Goal: Task Accomplishment & Management: Complete application form

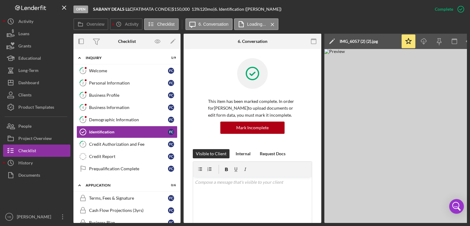
scroll to position [151, 0]
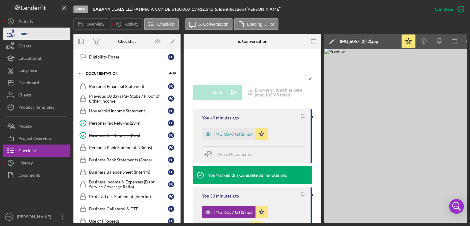
click at [39, 36] on button "Loans" at bounding box center [36, 34] width 67 height 12
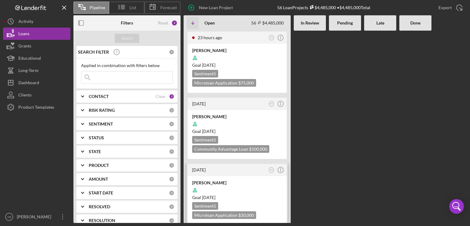
click at [249, 184] on div at bounding box center [237, 190] width 90 height 12
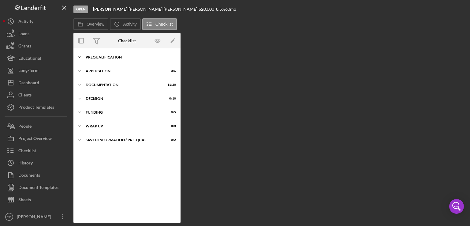
click at [116, 57] on div "Prequalification" at bounding box center [129, 57] width 87 height 4
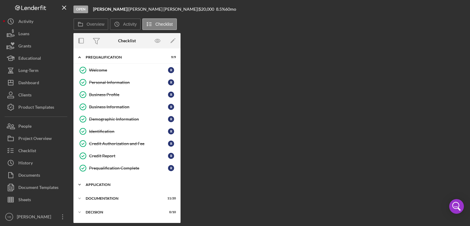
click at [102, 185] on div "Application" at bounding box center [129, 185] width 87 height 4
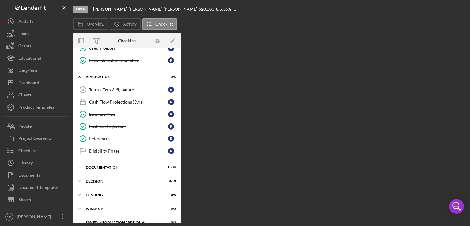
scroll to position [115, 0]
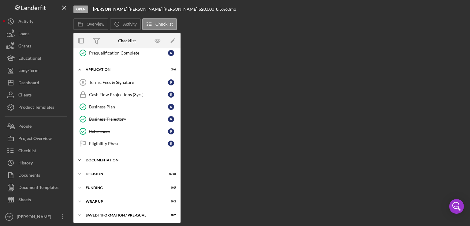
click at [108, 158] on div "Documentation" at bounding box center [129, 160] width 87 height 4
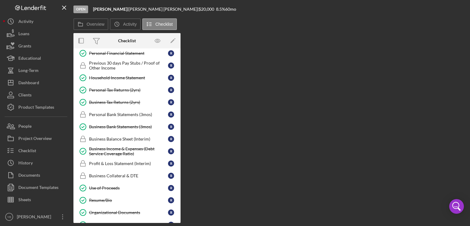
scroll to position [235, 0]
click at [135, 113] on div "Personal Bank Statements (3mos)" at bounding box center [128, 114] width 79 height 5
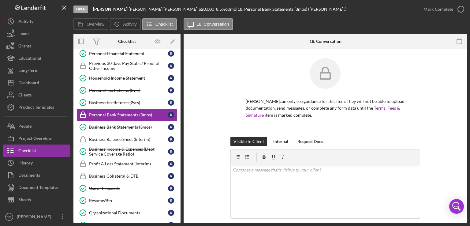
click at [441, 130] on div "[PERSON_NAME] can only see guidance for this item. They will not be able to upl…" at bounding box center [325, 97] width 265 height 79
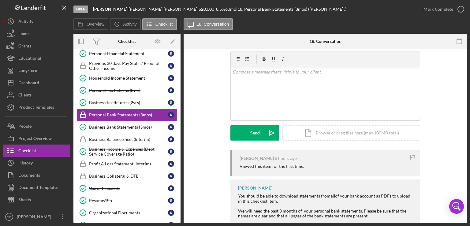
scroll to position [123, 0]
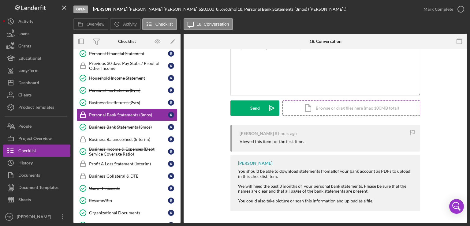
click at [365, 109] on div "Icon/Document Browse or drag files here (max 100MB total) Tap to choose files o…" at bounding box center [352, 107] width 138 height 15
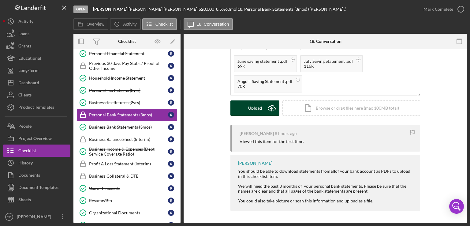
click at [251, 110] on div "Upload" at bounding box center [255, 107] width 14 height 15
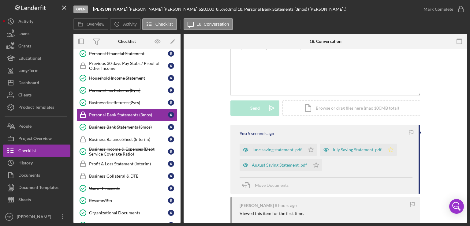
click at [388, 150] on icon "Icon/Star" at bounding box center [391, 150] width 12 height 12
click at [309, 149] on icon "Icon/Star" at bounding box center [311, 150] width 12 height 12
click at [315, 166] on polygon "button" at bounding box center [316, 164] width 5 height 5
click at [431, 9] on div "Mark Complete" at bounding box center [439, 9] width 30 height 12
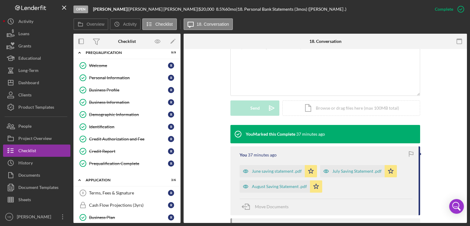
scroll to position [0, 0]
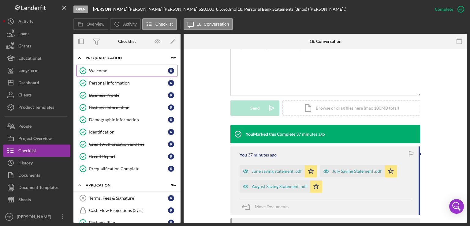
click at [102, 73] on link "Welcome Welcome R" at bounding box center [127, 71] width 101 height 12
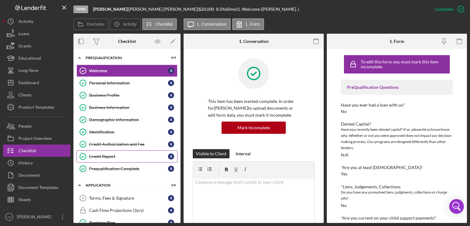
click at [106, 156] on div "Credit Report" at bounding box center [128, 156] width 79 height 5
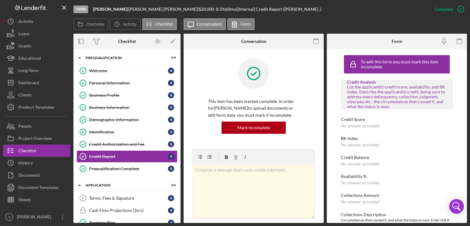
drag, startPoint x: 324, startPoint y: 129, endPoint x: 322, endPoint y: 133, distance: 3.9
click at [322, 133] on div "Overview Internal Workflow Stage Open Icon/Dropdown Arrow Archive (can unarchiv…" at bounding box center [270, 128] width 394 height 189
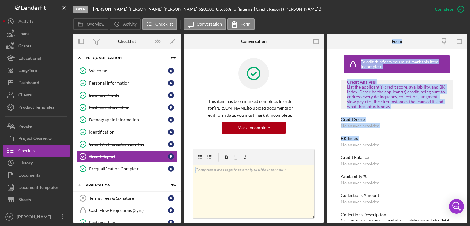
drag, startPoint x: 322, startPoint y: 133, endPoint x: 326, endPoint y: 147, distance: 14.7
click at [326, 147] on div "Overview Internal Workflow Stage Open Icon/Dropdown Arrow Archive (can unarchiv…" at bounding box center [270, 128] width 394 height 189
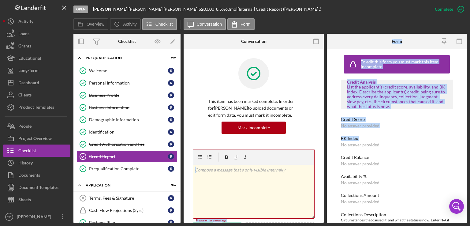
click at [316, 167] on div "This item has been marked complete. In order for [PERSON_NAME] to upload docume…" at bounding box center [254, 226] width 140 height 355
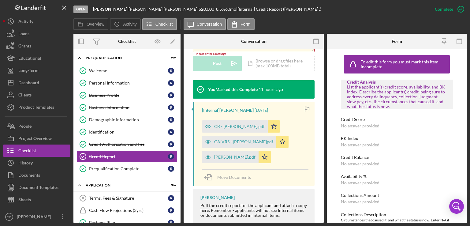
scroll to position [171, 0]
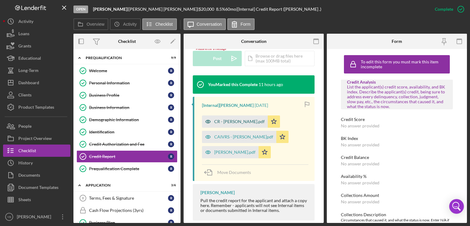
click at [227, 122] on div "CR - [PERSON_NAME].pdf" at bounding box center [239, 121] width 51 height 5
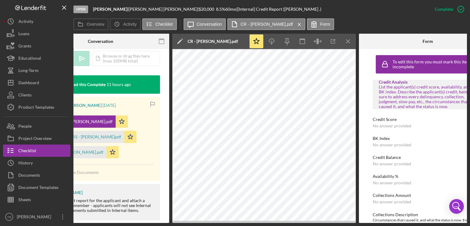
scroll to position [0, 153]
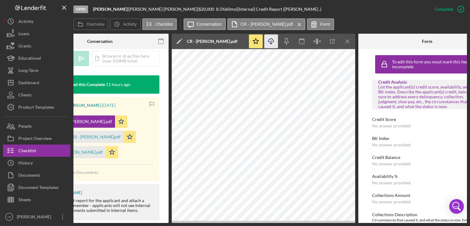
click at [271, 42] on icon "Icon/Download" at bounding box center [271, 42] width 14 height 14
